Goal: Information Seeking & Learning: Learn about a topic

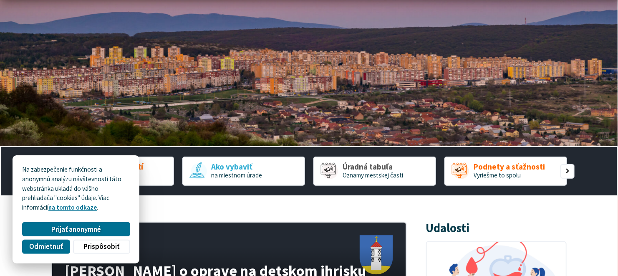
scroll to position [93, 0]
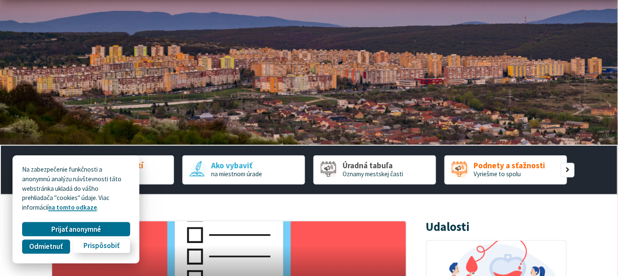
click at [90, 247] on span "Prispôsobiť" at bounding box center [101, 246] width 36 height 9
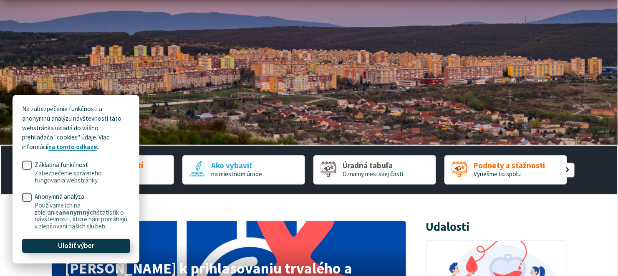
click at [87, 245] on span "Uložiť výber" at bounding box center [76, 246] width 36 height 9
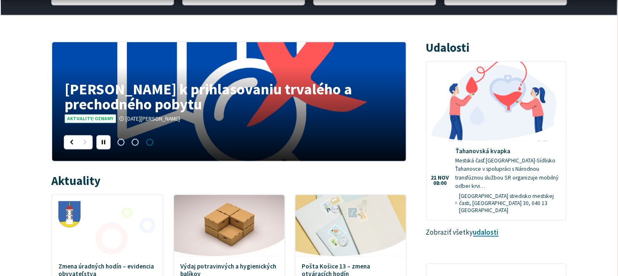
scroll to position [325, 0]
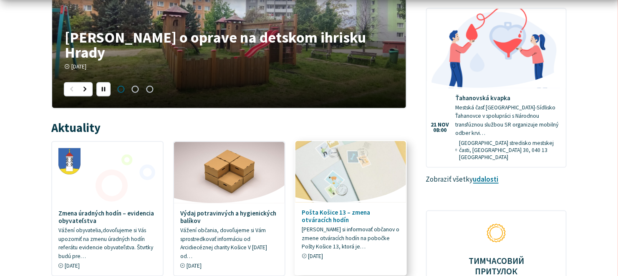
click at [323, 212] on h4 "Pošta Košice 13 – zmena otváracích hodín" at bounding box center [351, 216] width 98 height 15
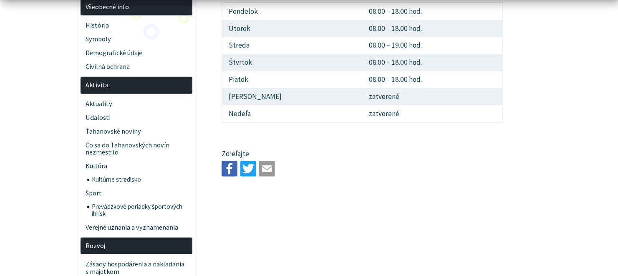
scroll to position [325, 0]
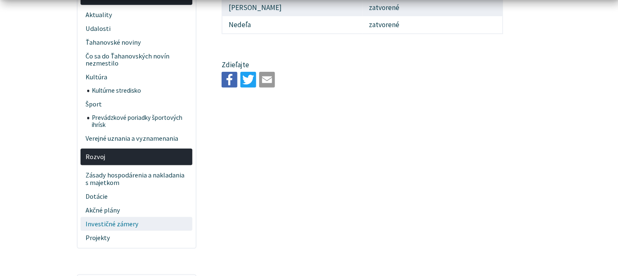
click at [116, 222] on span "Investičné zámery" at bounding box center [137, 224] width 102 height 14
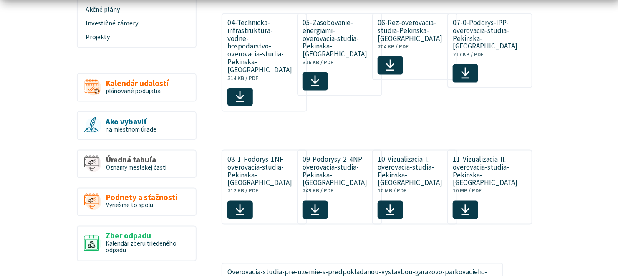
scroll to position [464, 0]
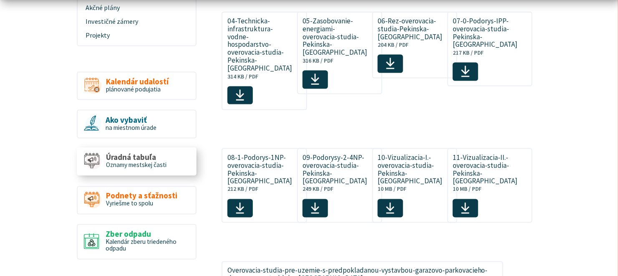
click at [116, 160] on span "Úradná tabuľa" at bounding box center [136, 157] width 61 height 9
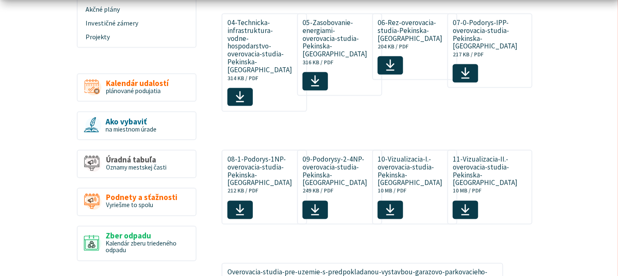
scroll to position [464, 0]
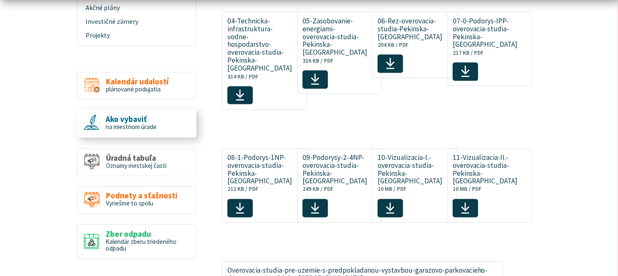
click at [131, 122] on span "Ako vybaviť" at bounding box center [131, 119] width 51 height 9
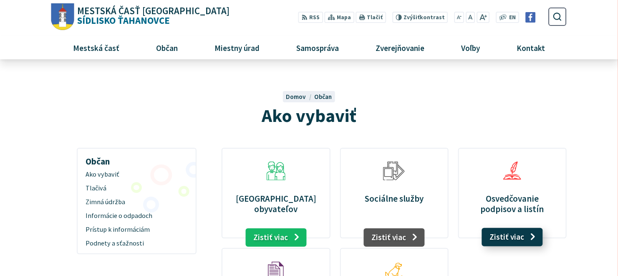
click at [507, 239] on link "Zistiť viac" at bounding box center [512, 237] width 61 height 18
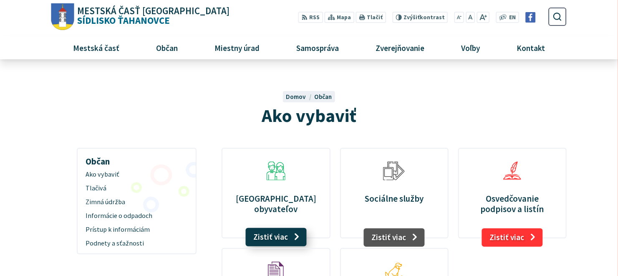
click at [256, 238] on link "Zistiť viac" at bounding box center [275, 237] width 61 height 18
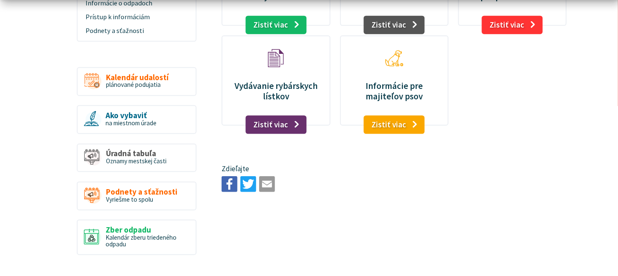
scroll to position [232, 0]
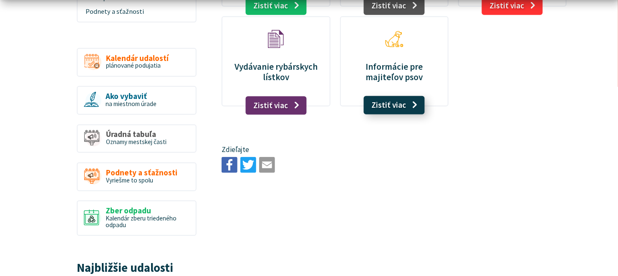
click at [398, 109] on link "Zistiť viac" at bounding box center [394, 105] width 61 height 18
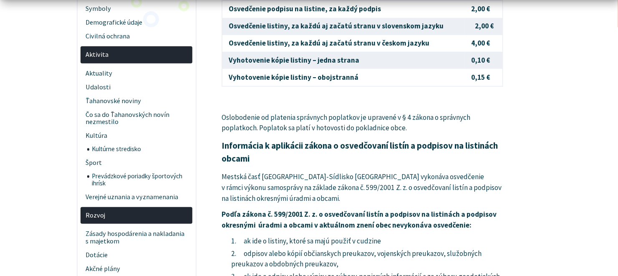
scroll to position [232, 0]
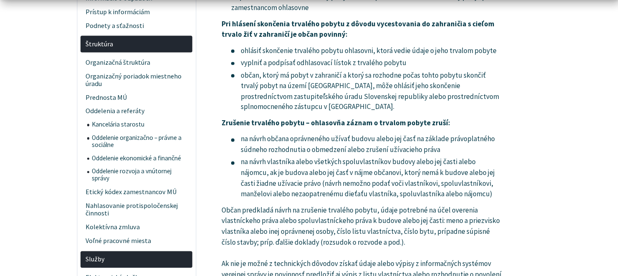
scroll to position [556, 0]
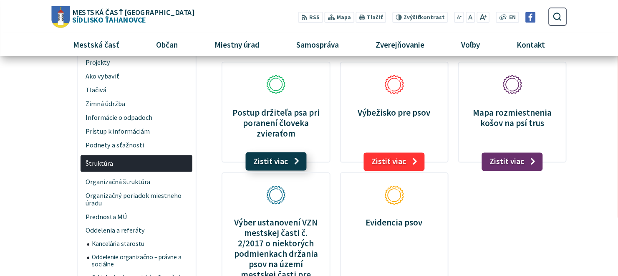
scroll to position [417, 0]
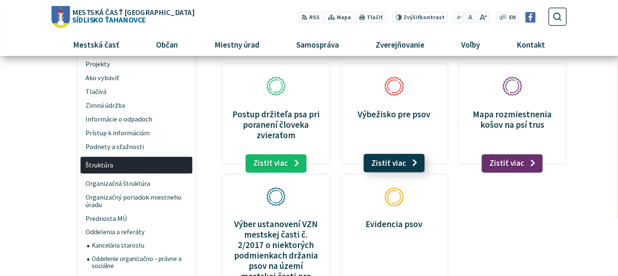
click at [394, 164] on link "Zistiť viac" at bounding box center [394, 163] width 61 height 18
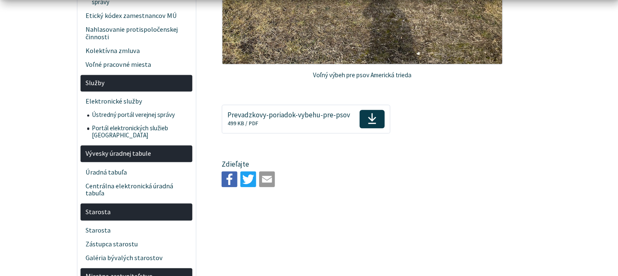
scroll to position [742, 0]
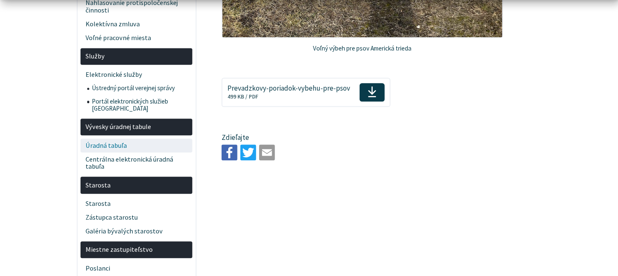
click at [111, 139] on span "Úradná tabuľa" at bounding box center [137, 146] width 102 height 14
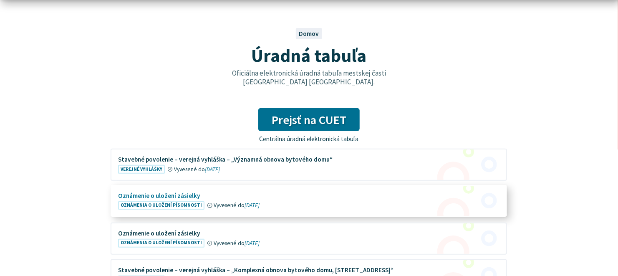
scroll to position [93, 0]
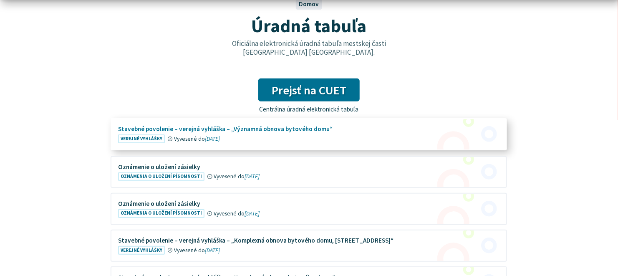
click at [156, 128] on figure at bounding box center [308, 134] width 395 height 30
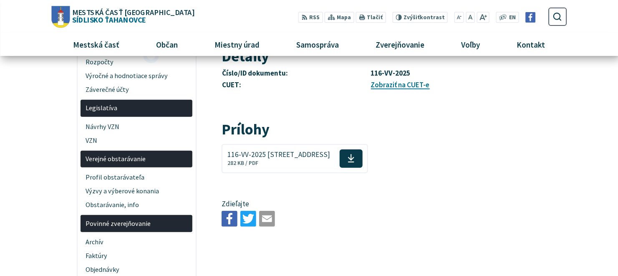
scroll to position [93, 0]
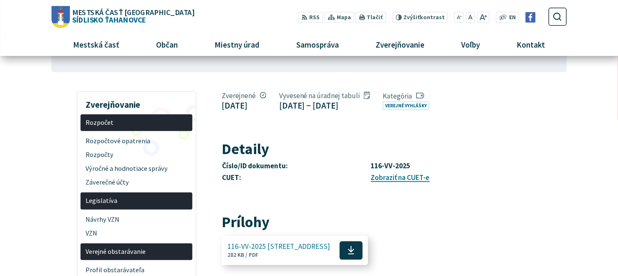
click at [355, 249] on icon at bounding box center [351, 250] width 7 height 10
